Goal: Navigation & Orientation: Find specific page/section

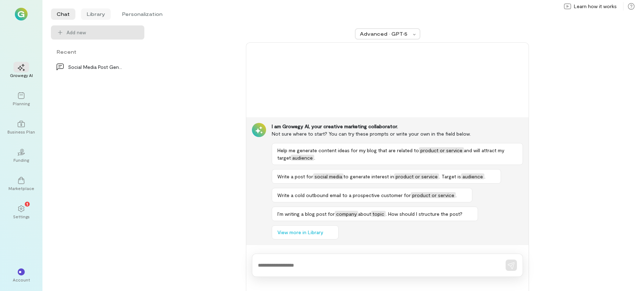
click at [93, 17] on li "Library" at bounding box center [96, 13] width 30 height 11
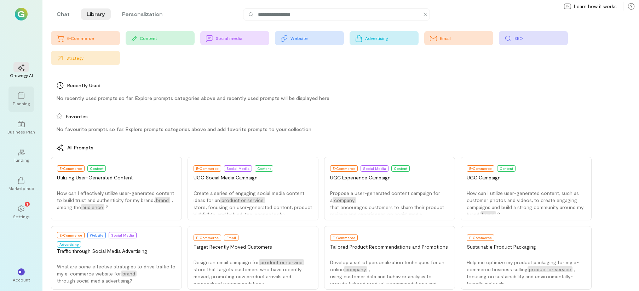
click at [20, 107] on div "Planning" at bounding box center [20, 99] width 25 height 25
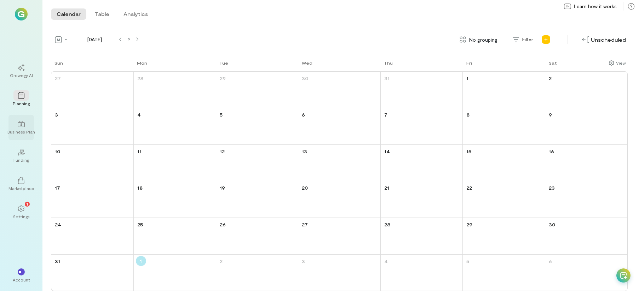
click at [23, 121] on icon at bounding box center [21, 124] width 7 height 7
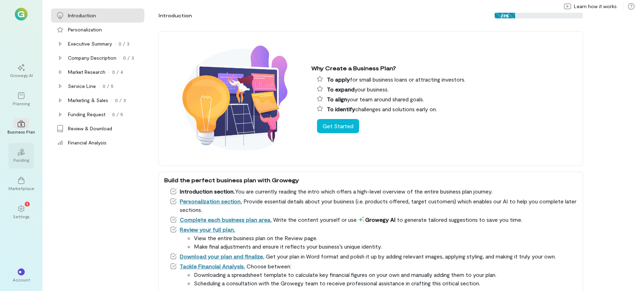
click at [24, 156] on div "02" at bounding box center [21, 152] width 16 height 11
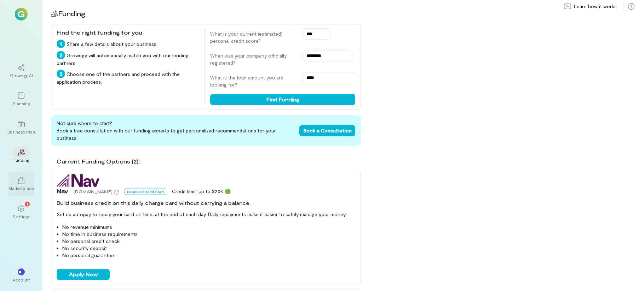
click at [19, 175] on div at bounding box center [21, 180] width 16 height 11
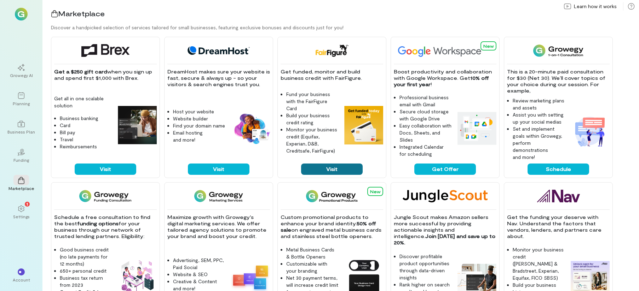
click at [324, 167] on button "Visit" at bounding box center [332, 169] width 62 height 11
